Goal: Task Accomplishment & Management: Manage account settings

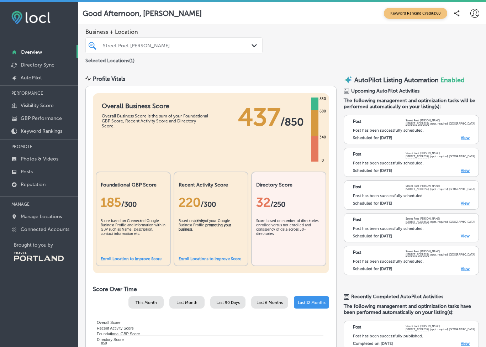
click at [479, 13] on div at bounding box center [474, 13] width 14 height 14
click at [460, 58] on p "My Teams" at bounding box center [455, 58] width 19 height 6
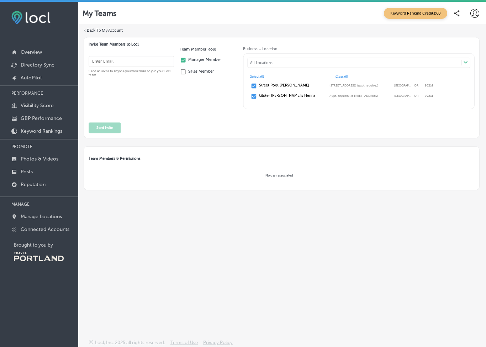
click at [35, 261] on img at bounding box center [39, 256] width 50 height 9
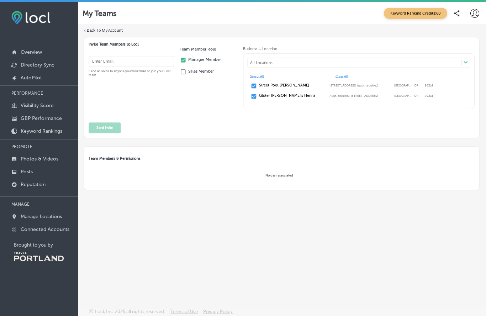
click at [33, 47] on link "Overview" at bounding box center [39, 51] width 78 height 13
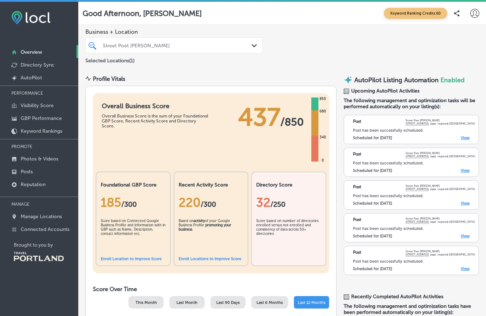
click at [476, 9] on icon at bounding box center [474, 13] width 9 height 9
click at [459, 36] on li "My Account" at bounding box center [455, 40] width 41 height 16
select select "US"
